Goal: Transaction & Acquisition: Purchase product/service

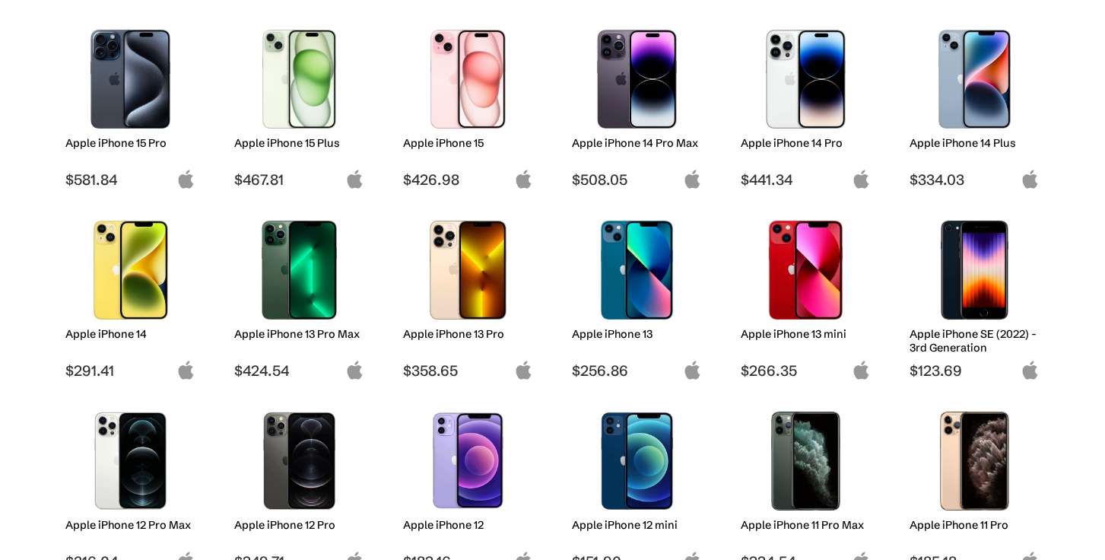
scroll to position [547, 0]
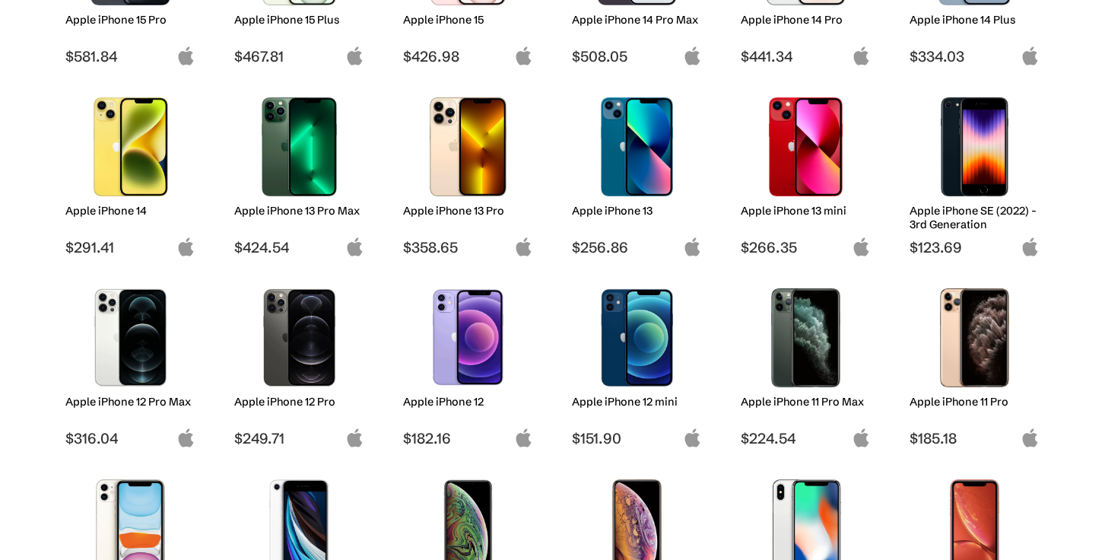
click at [116, 350] on img at bounding box center [130, 337] width 107 height 99
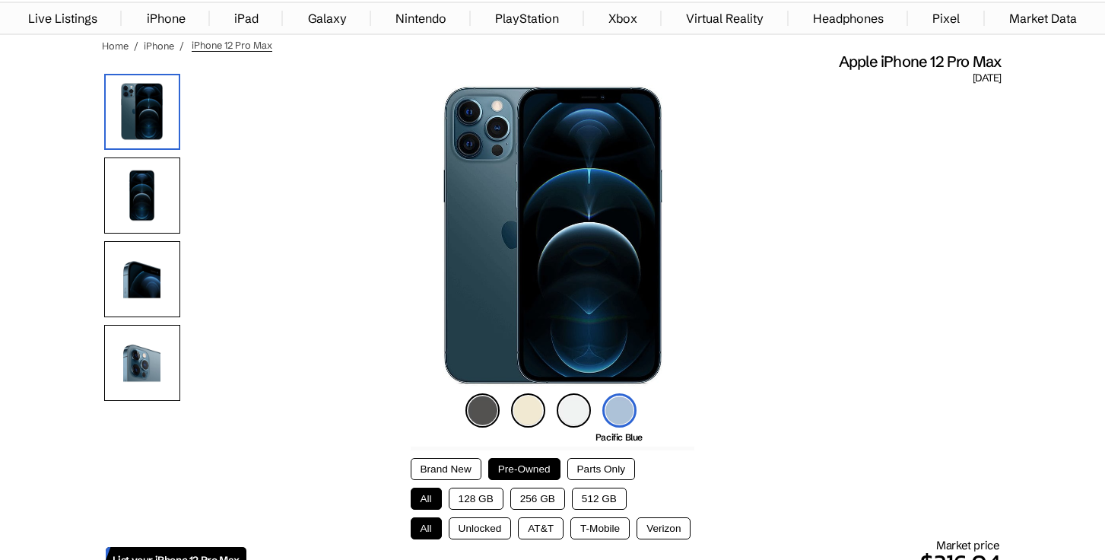
scroll to position [122, 0]
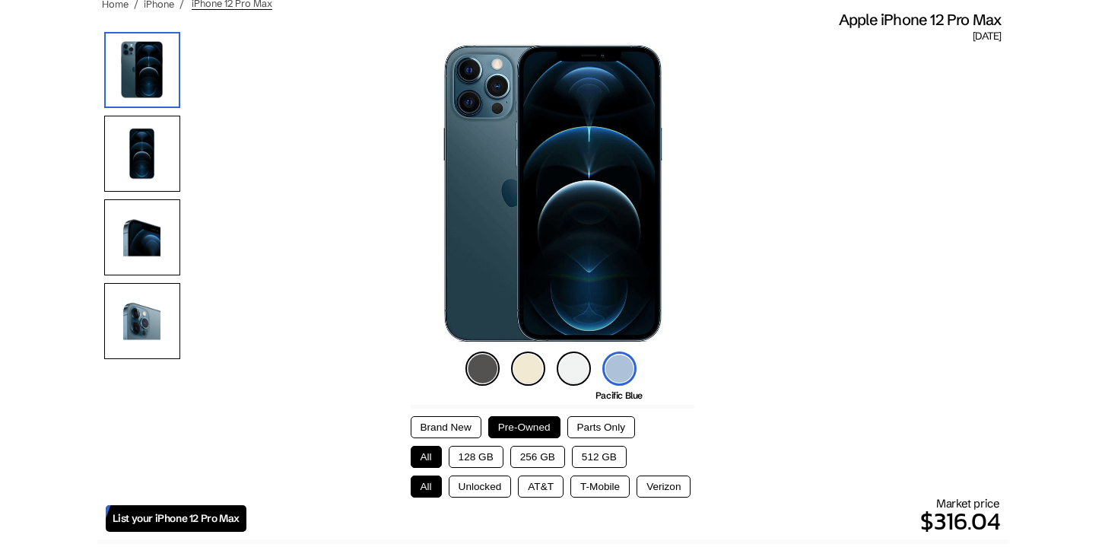
click at [621, 363] on img at bounding box center [619, 368] width 34 height 34
click at [484, 456] on button "128 GB" at bounding box center [476, 457] width 55 height 22
click at [476, 487] on button "Unlocked" at bounding box center [480, 486] width 63 height 22
